Goal: Task Accomplishment & Management: Manage account settings

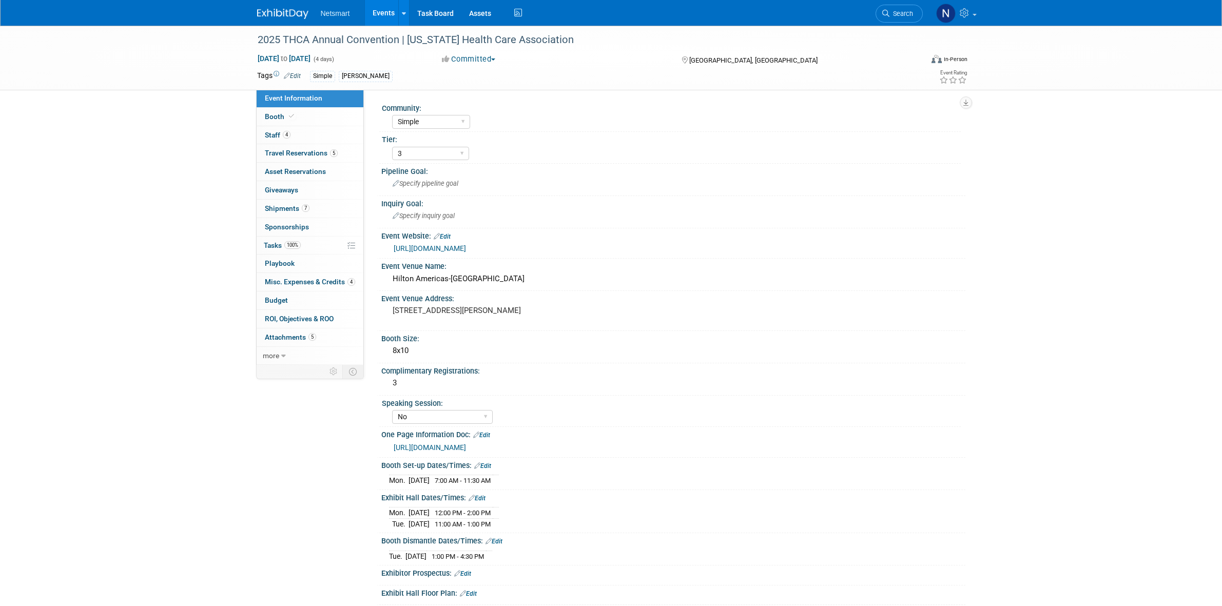
select select "Simple"
select select "3"
select select "No"
click at [302, 277] on link "4 Misc. Expenses & Credits 4" at bounding box center [310, 282] width 107 height 18
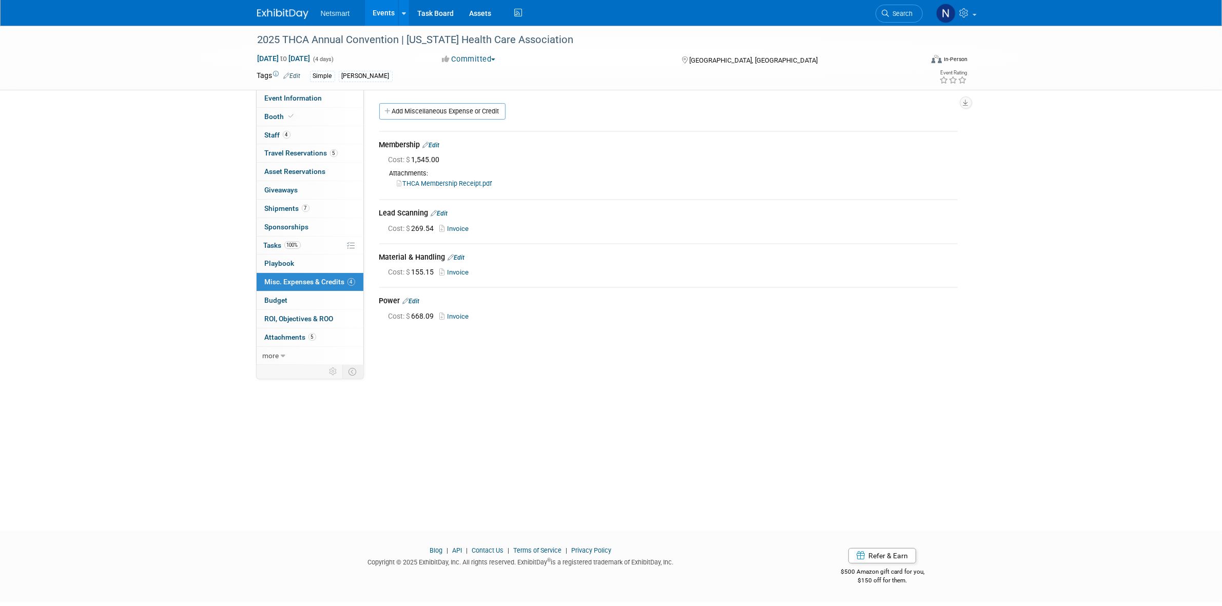
click at [453, 268] on link "Invoice" at bounding box center [456, 272] width 33 height 8
click at [430, 359] on div "Community: Human Services Post Acute Public Sector CareDimensions Specialty Pra…" at bounding box center [664, 228] width 601 height 278
click at [460, 257] on link "Edit" at bounding box center [456, 257] width 17 height 7
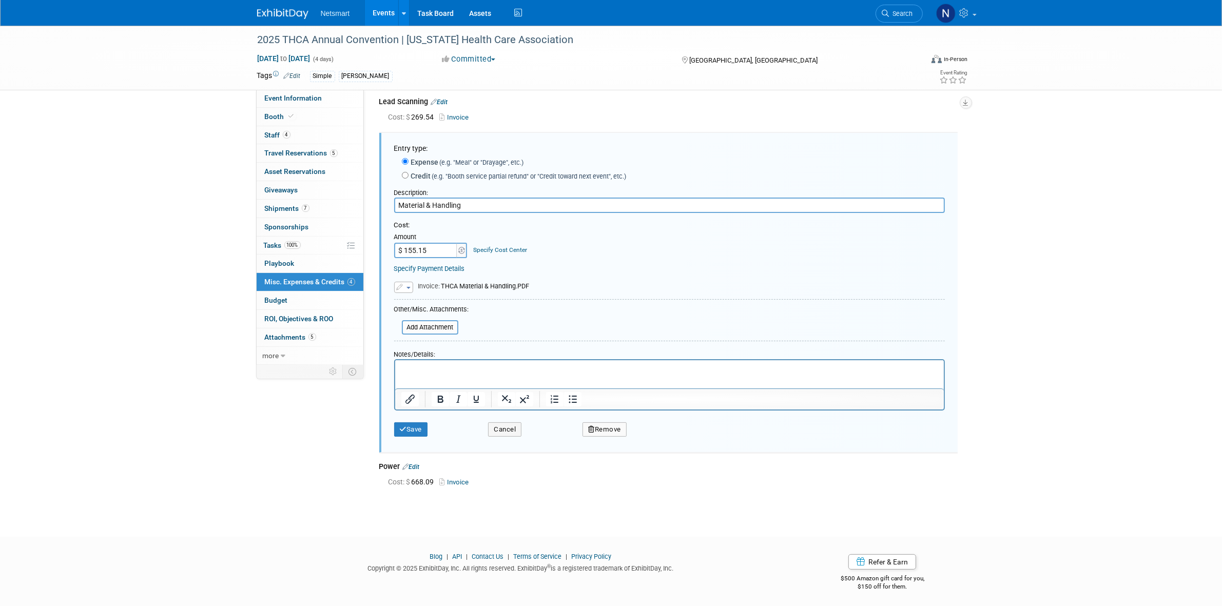
click at [430, 247] on input "$ 155.15" at bounding box center [426, 250] width 64 height 15
click at [430, 254] on input "$ 155.15" at bounding box center [426, 250] width 64 height 15
click at [430, 246] on input "$ 155.15" at bounding box center [426, 250] width 64 height 15
type input "$ 155.10"
click at [416, 420] on div "Save" at bounding box center [433, 426] width 94 height 21
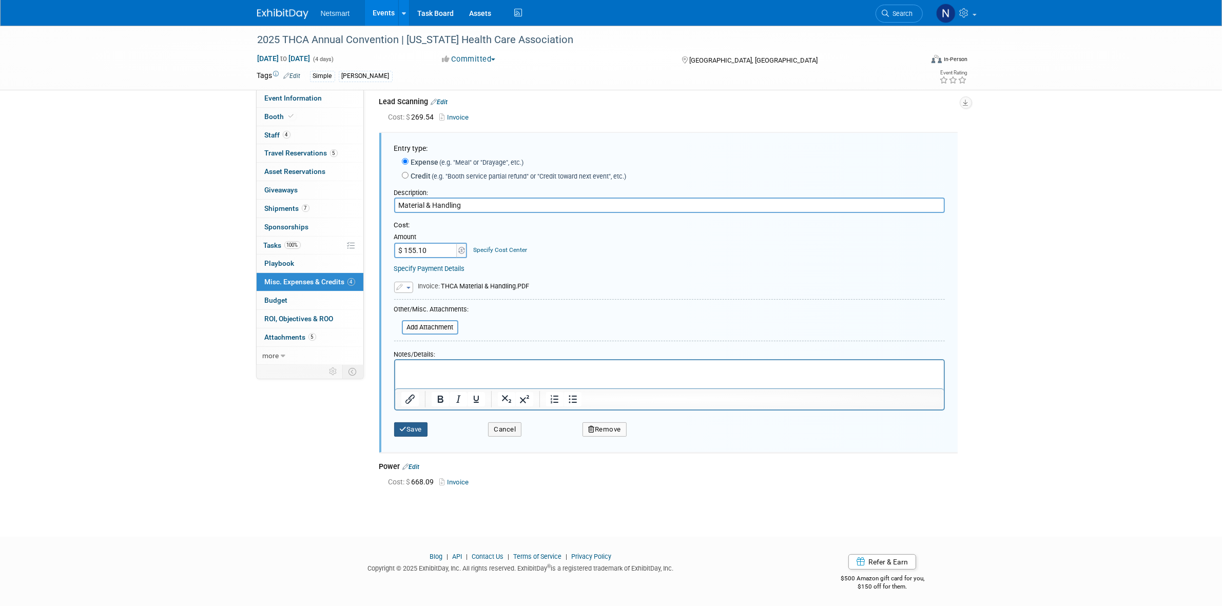
click at [413, 425] on button "Save" at bounding box center [411, 429] width 34 height 14
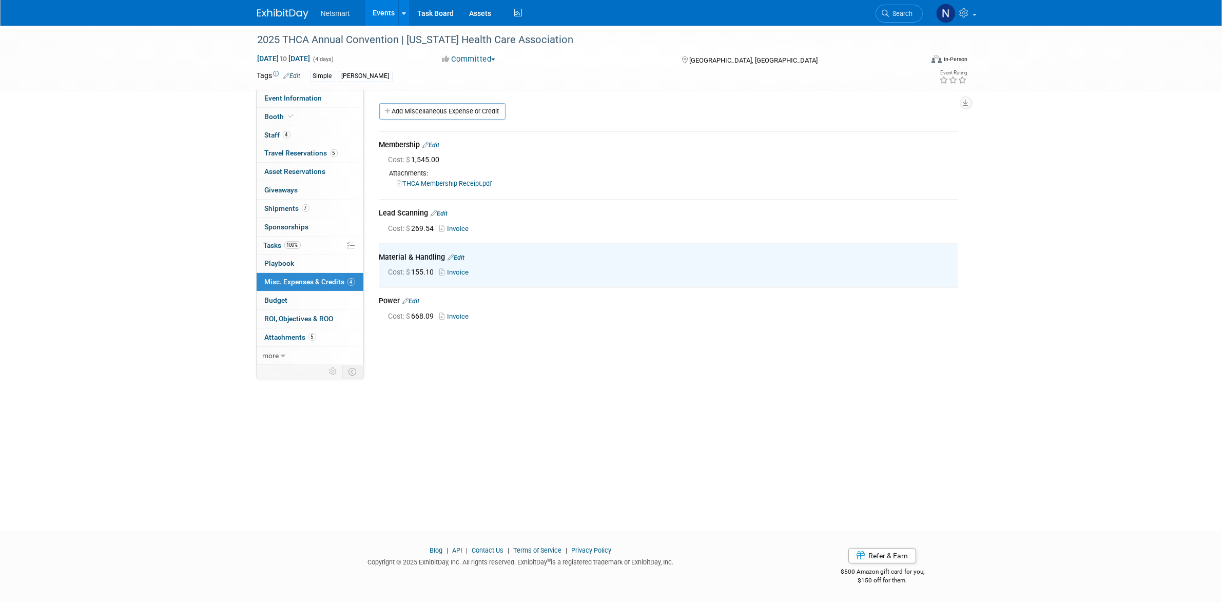
click at [372, 436] on div "2025 THCA Annual Convention | Texas Health Care Association Sep 21, 2025 to Sep…" at bounding box center [611, 269] width 1222 height 487
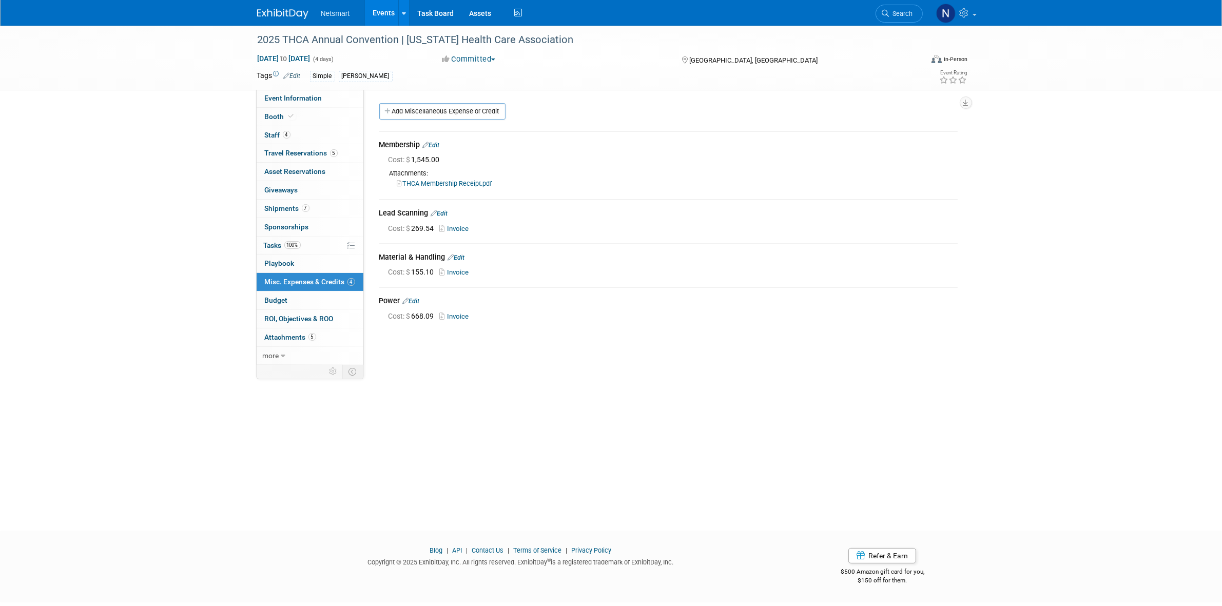
click at [515, 468] on div "2025 THCA Annual Convention | Texas Health Care Association Sep 21, 2025 to Sep…" at bounding box center [611, 269] width 1222 height 487
click at [900, 19] on link "Search" at bounding box center [899, 14] width 47 height 18
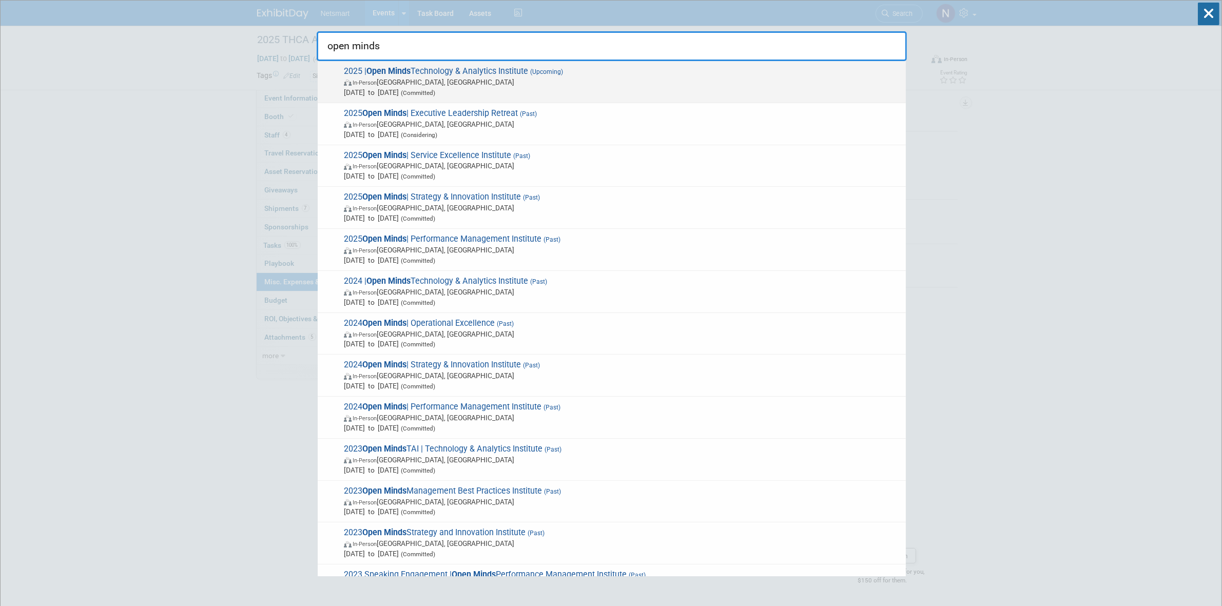
type input "open minds"
click at [463, 85] on span "In-Person Philadelphia, PA" at bounding box center [622, 82] width 557 height 10
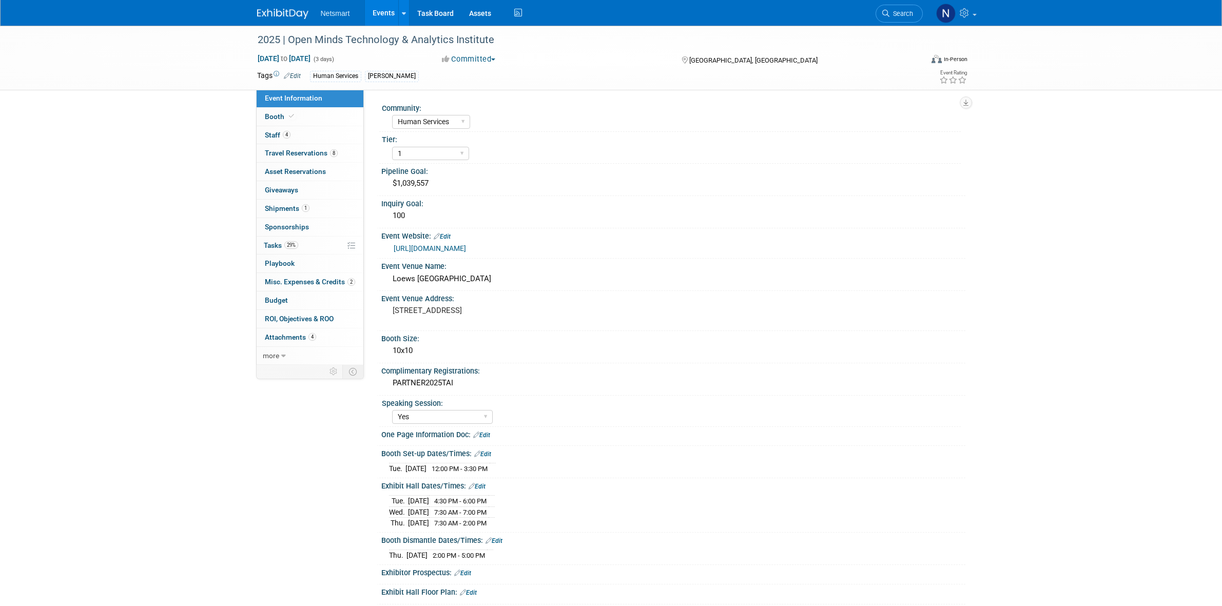
select select "Human Services"
select select "1"
select select "Yes"
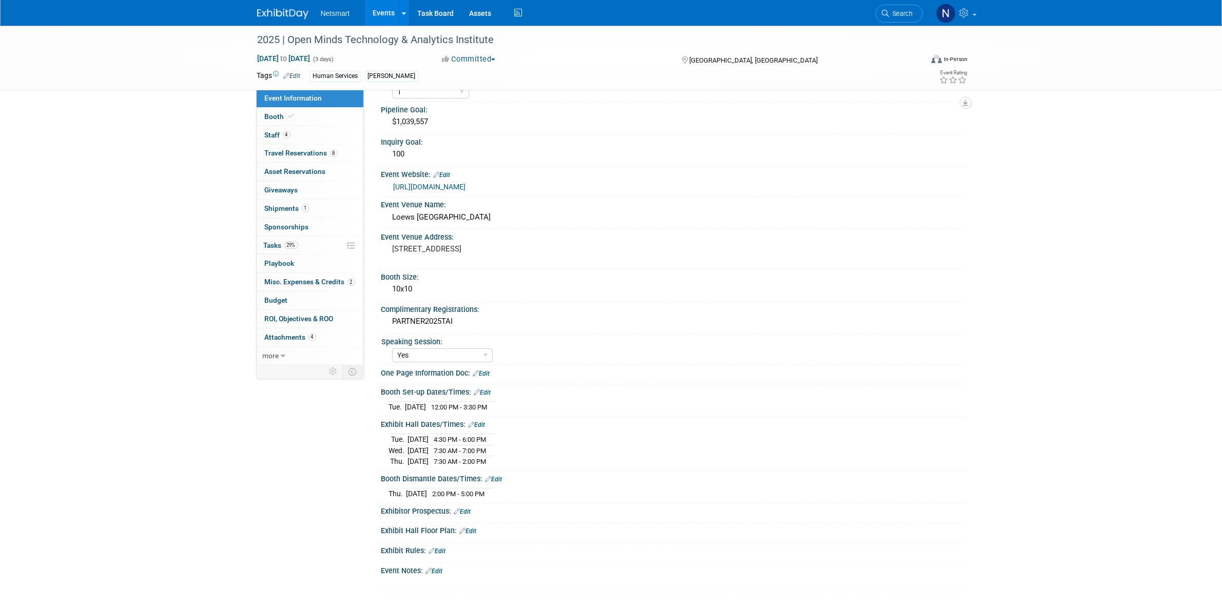
scroll to position [158, 0]
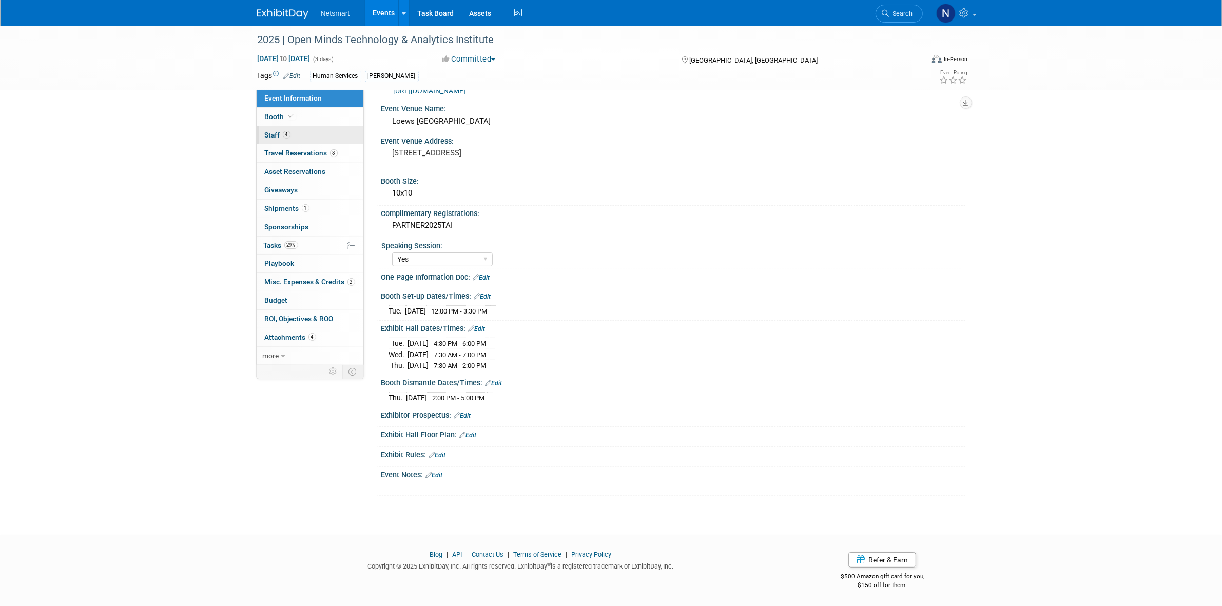
click at [306, 134] on link "4 Staff 4" at bounding box center [310, 135] width 107 height 18
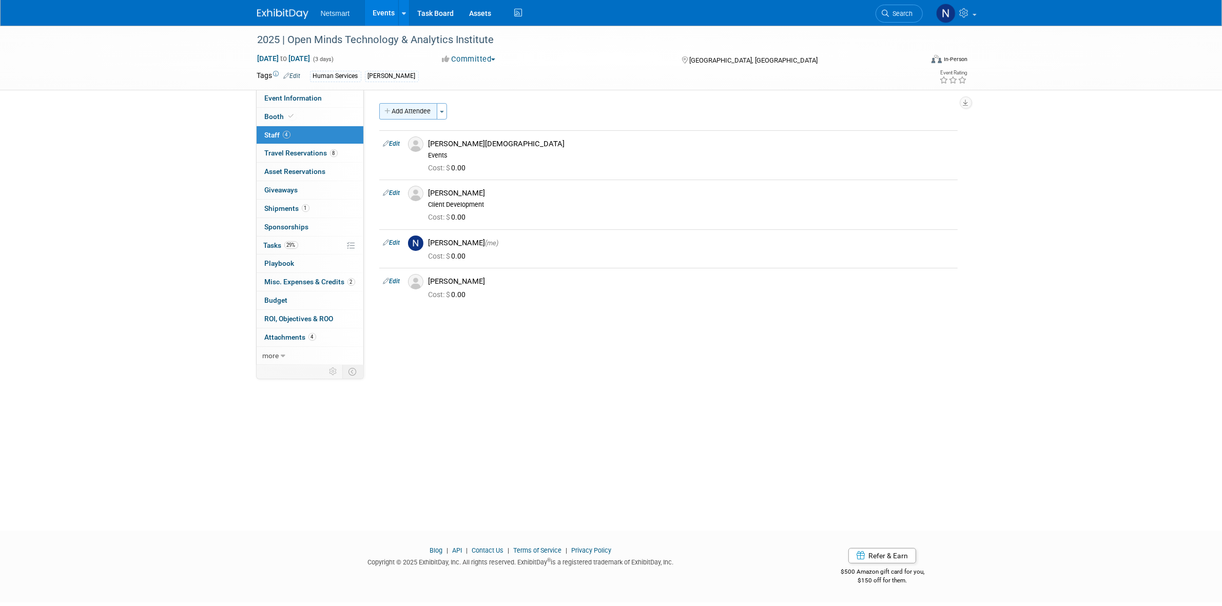
click at [412, 109] on button "Add Attendee" at bounding box center [408, 111] width 58 height 16
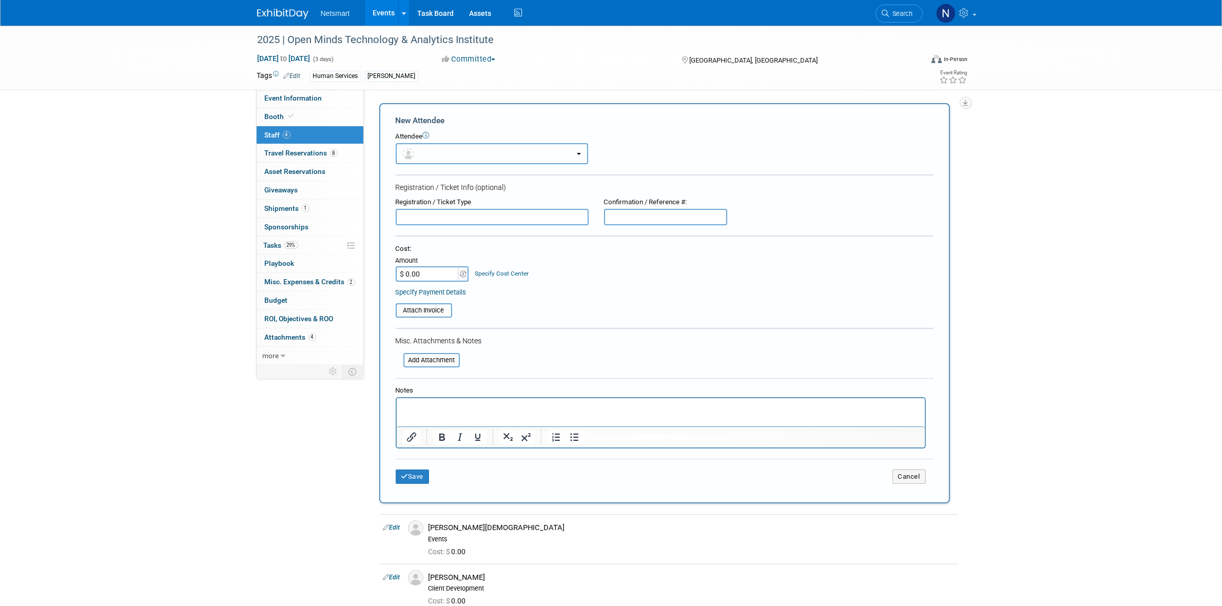
drag, startPoint x: 448, startPoint y: 152, endPoint x: 443, endPoint y: 167, distance: 15.6
click at [448, 153] on button "button" at bounding box center [492, 153] width 192 height 21
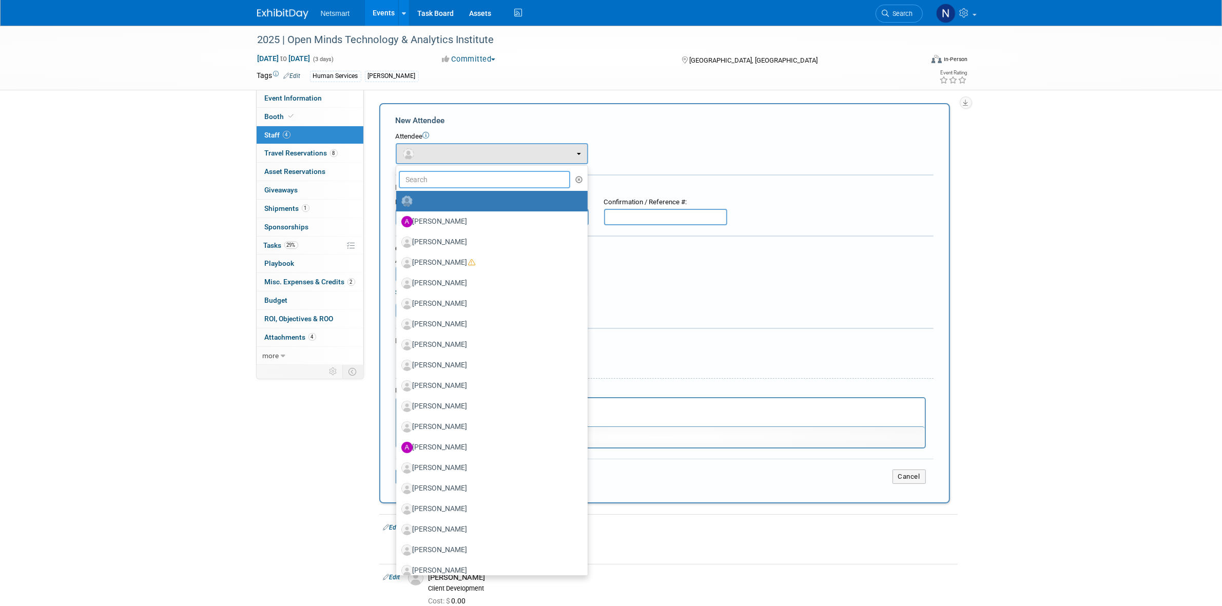
click at [439, 176] on input "text" at bounding box center [485, 179] width 172 height 17
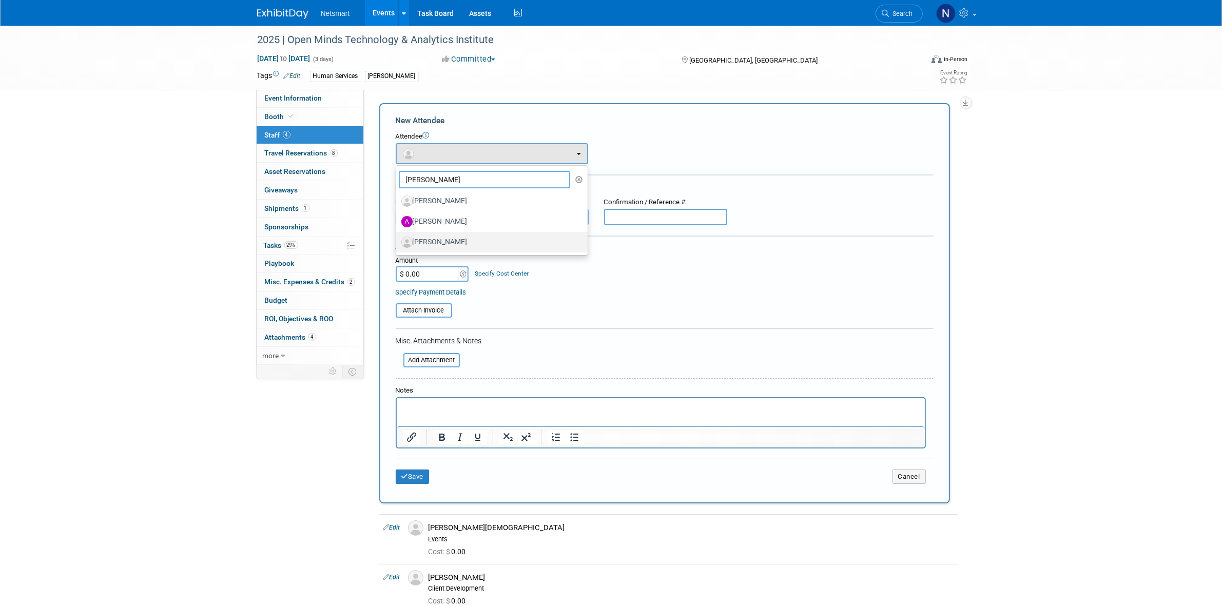
type input "[PERSON_NAME]"
click at [444, 238] on label "[PERSON_NAME]" at bounding box center [489, 242] width 176 height 16
click at [398, 238] on input "[PERSON_NAME]" at bounding box center [394, 241] width 7 height 7
select select "f2f0d41f-099f-4b58-a106-15e7bd3f69cd"
select select "300"
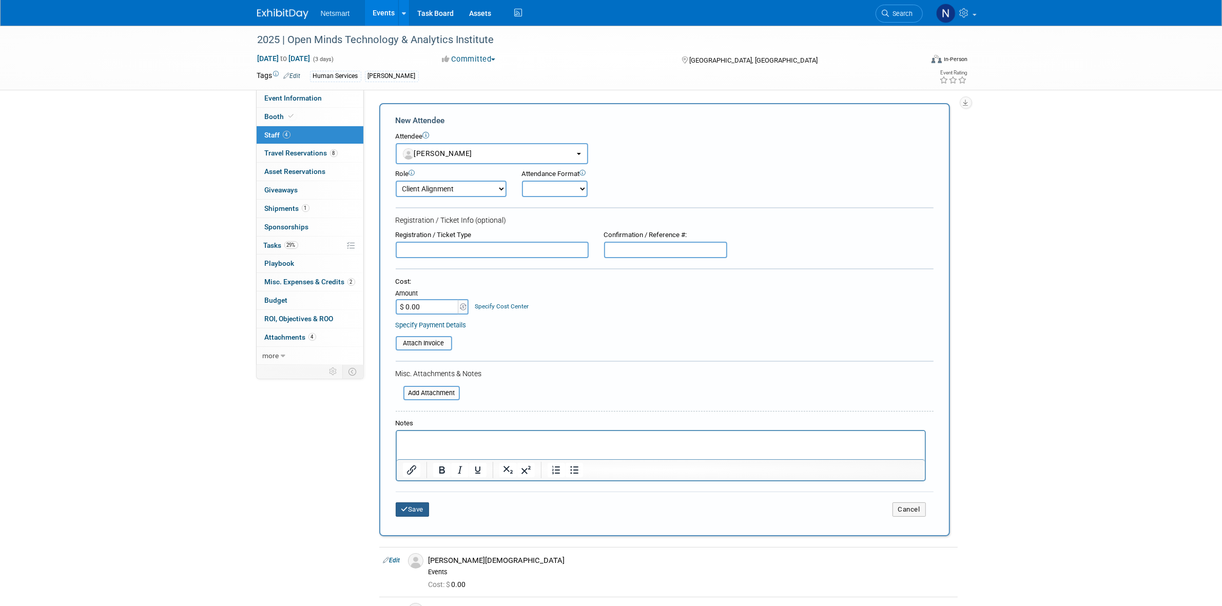
click at [406, 507] on icon "submit" at bounding box center [404, 509] width 7 height 7
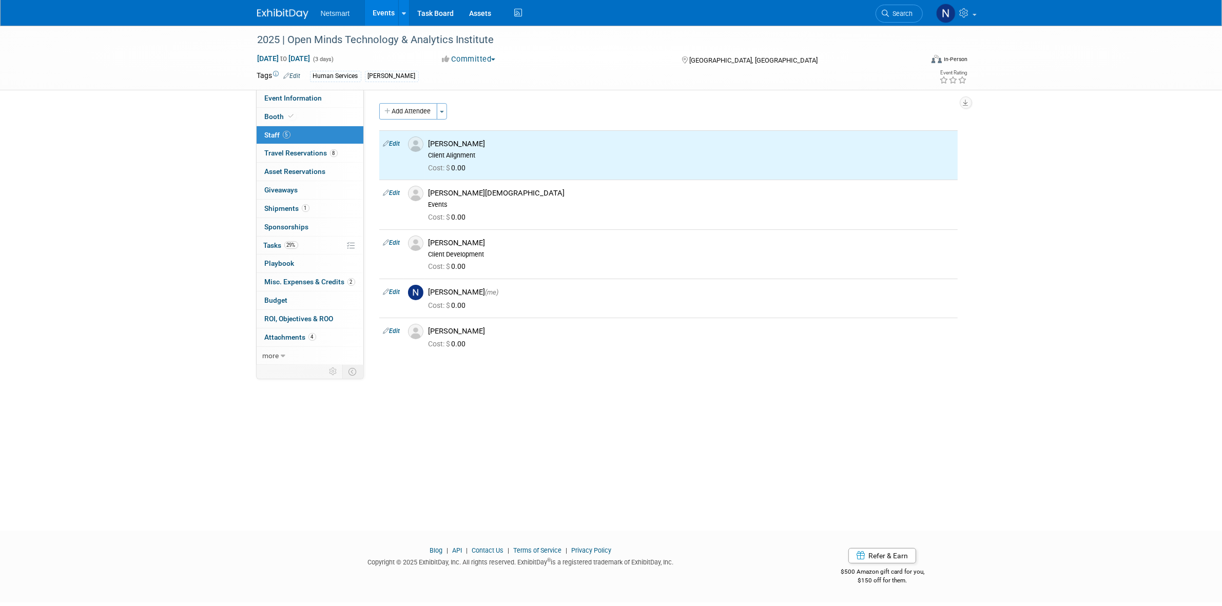
click at [1034, 221] on div "2025 | Open Minds Technology & Analytics Institute [DATE] to [DATE] (3 days) [D…" at bounding box center [611, 269] width 1222 height 487
